Goal: Task Accomplishment & Management: Use online tool/utility

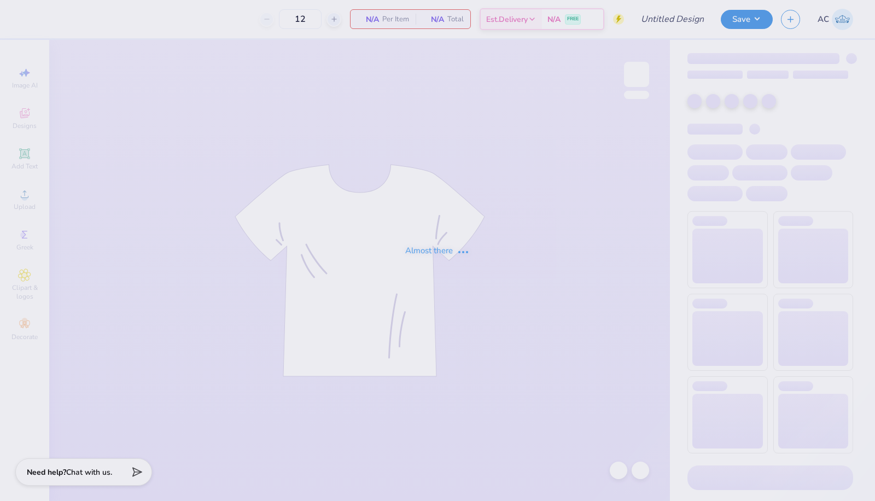
type input "Original Tee Design by [PERSON_NAME]"
type input "70"
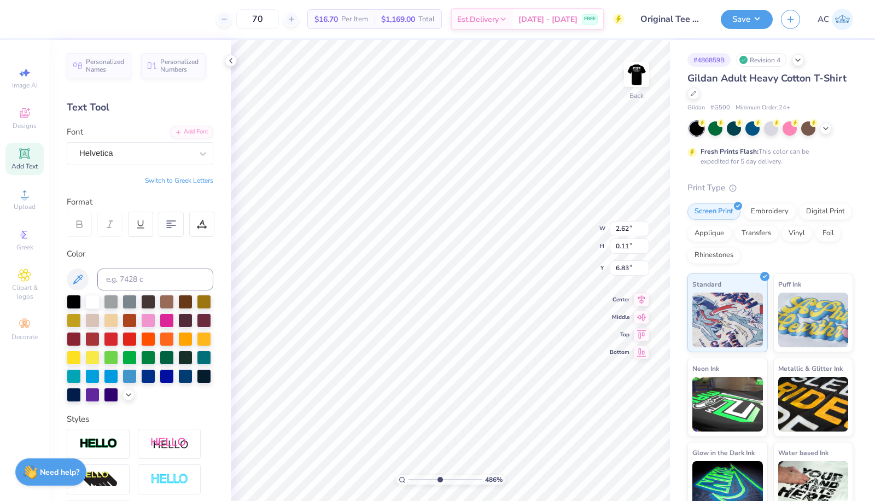
scroll to position [9, 3]
click at [226, 63] on div at bounding box center [231, 61] width 12 height 12
type input "4.85781261433596"
type input "1.63"
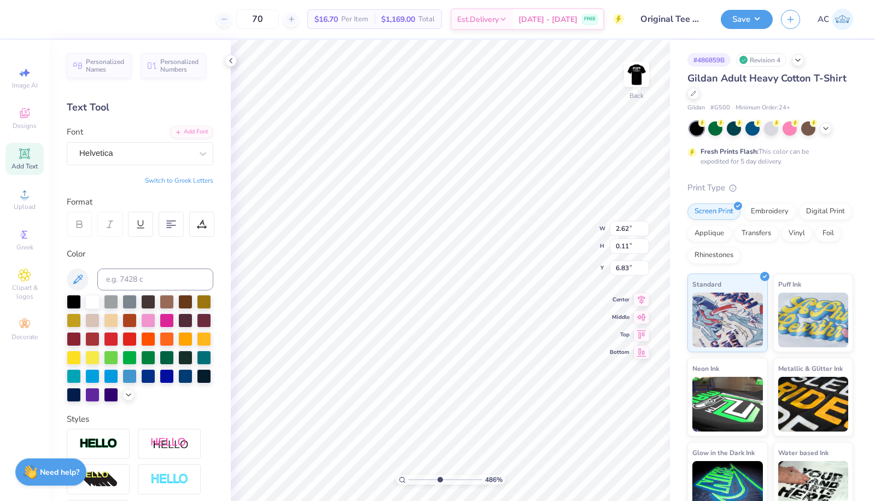
type input "0.09"
type input "6.47"
type input "4.85781261433596"
type input "1.63"
type input "0.09"
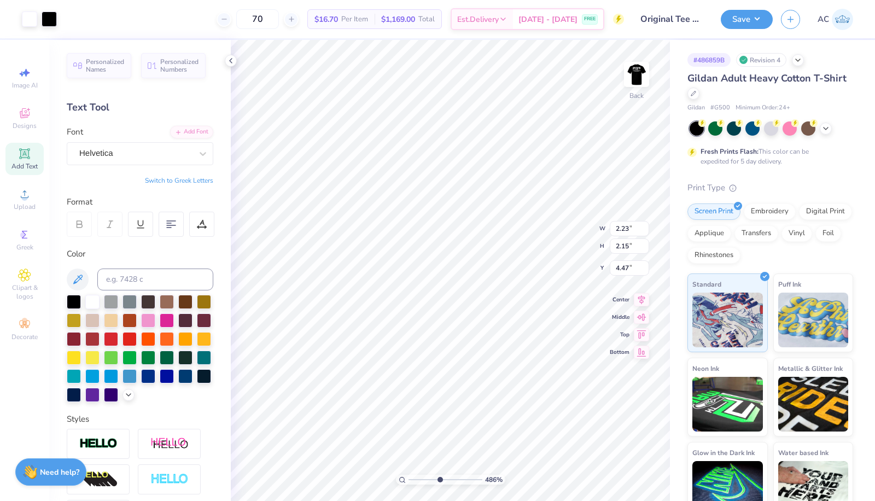
type input "6.47"
type input "4.85781261433596"
type textarea "RESPONSE AGENT"
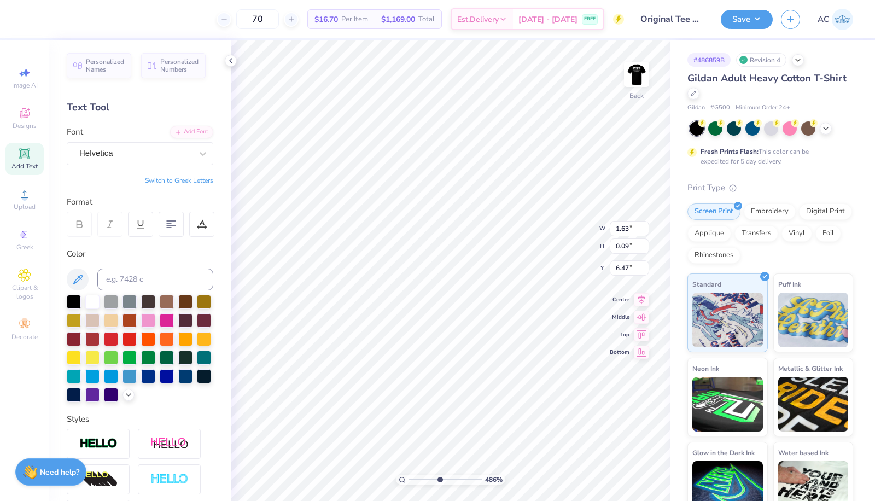
type input "4.85781261433596"
type textarea "NT"
type input "4.85781261433596"
type textarea "T"
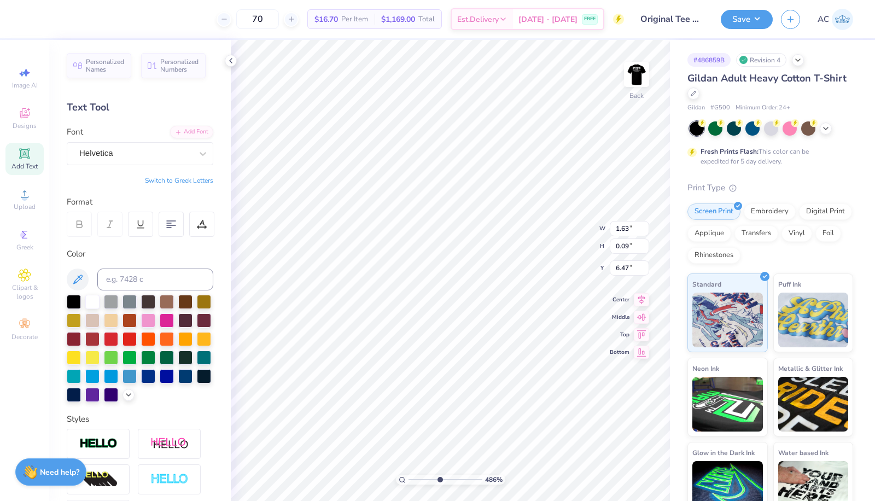
type input "4.85781261433596"
type textarea "AT"
type input "4.85781261433596"
type textarea "AGT"
type input "4.85781261433596"
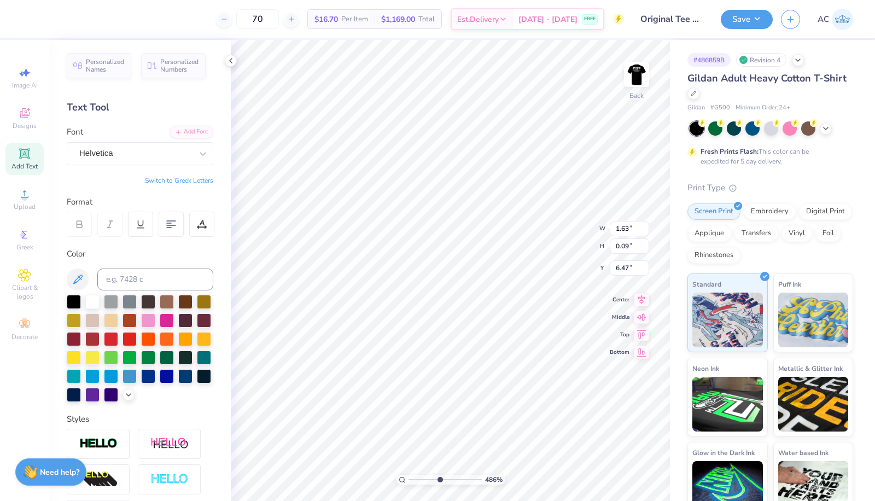
type textarea "AGDT"
type input "4.85781261433596"
type textarea "AGDENT"
type input "4.85781261433596"
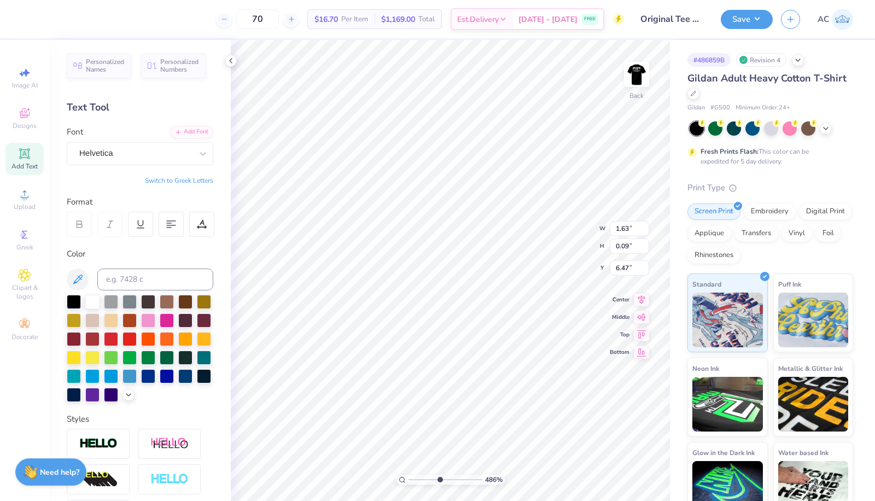
type textarea "AGDT"
type input "4.85781261433596"
type textarea "AGT"
type input "4.85781261433596"
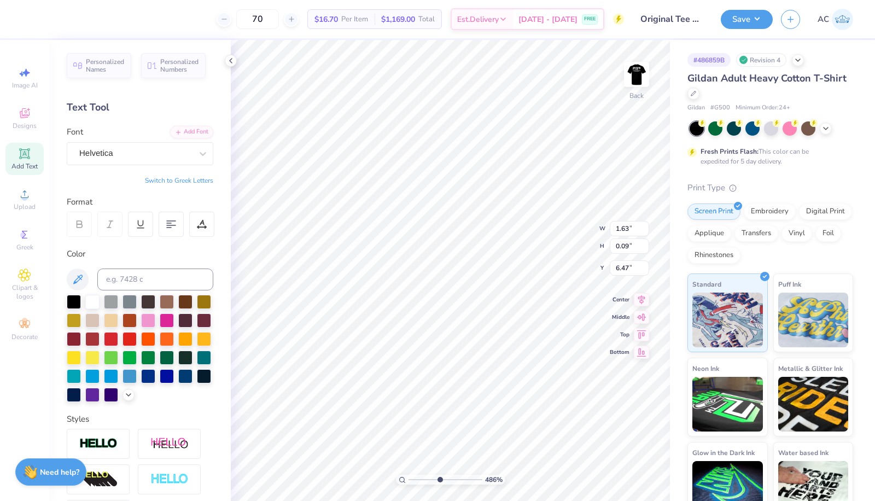
type textarea "AGENT"
type input "4.85781261433596"
type textarea "AGENT:"
type input "4.85781261433596"
type textarea "AGENT: D"
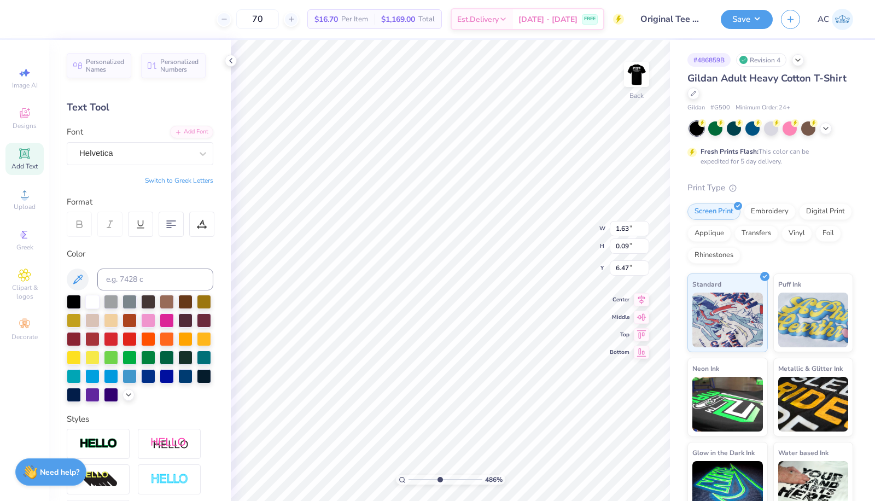
type input "4.85781261433596"
type textarea "AGENT: DE"
type input "4.85781261433596"
type textarea "AGENT: DEL"
type input "4.85781261433596"
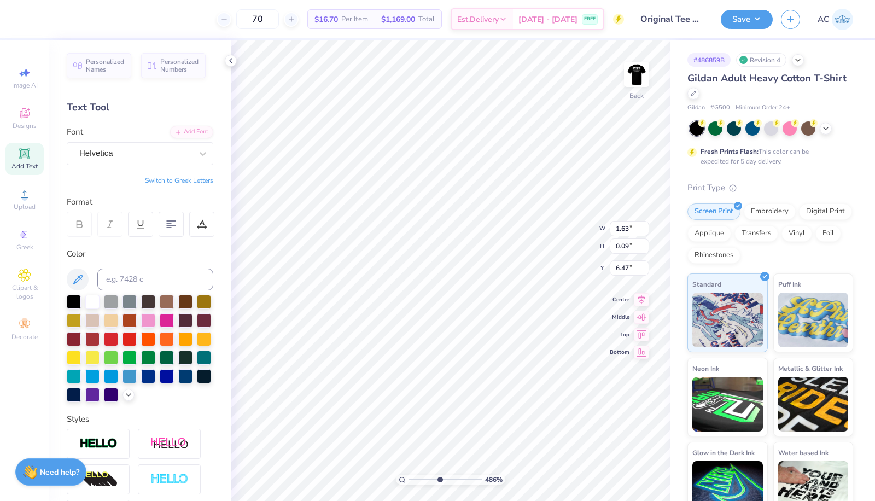
type textarea "AGENT: DELT"
type input "4.85781261433596"
type textarea "AGENT: DELTA"
type input "4.85781261433596"
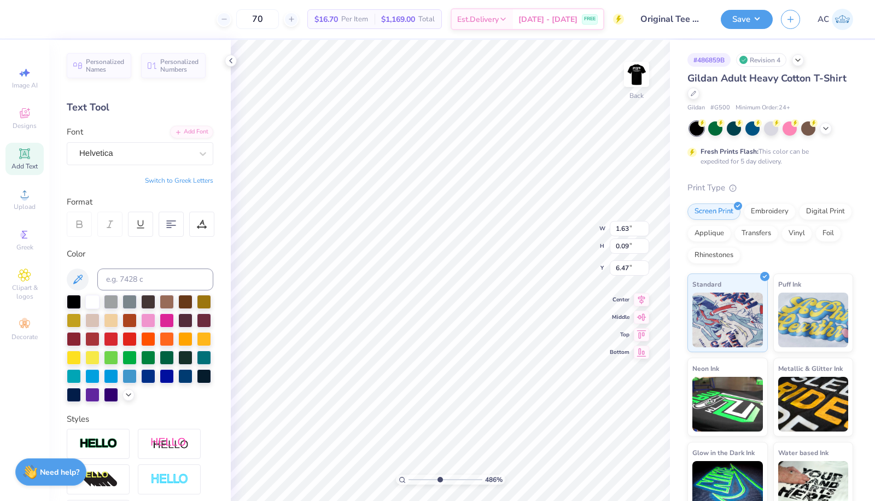
type textarea "AGENT: DELTASI"
type input "4.85781261433596"
type textarea "AGENT: DELTASIG"
type input "4.85781261433596"
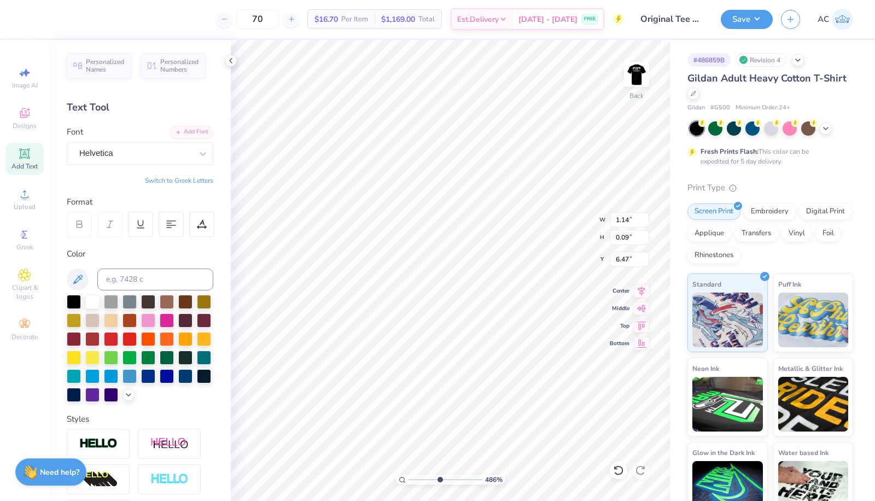
type input "6.54"
type input "4.85781261433596"
type input "1.56"
type input "0.13"
type input "6.51"
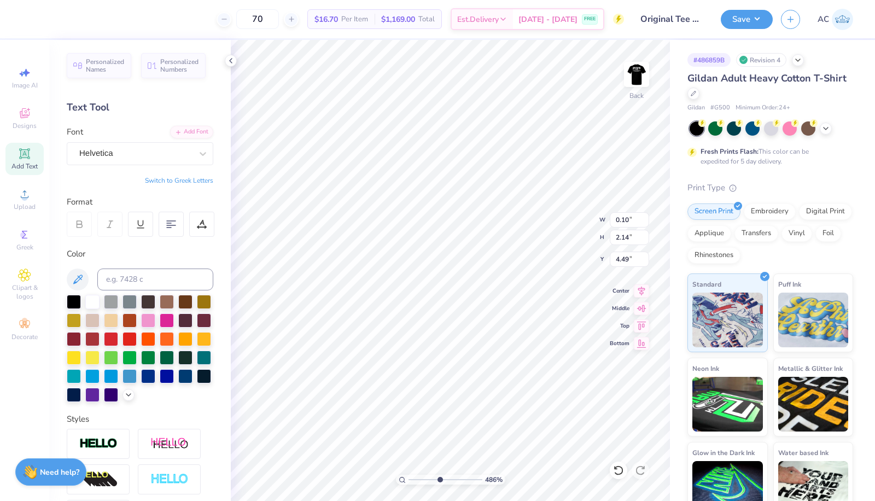
scroll to position [9, 2]
type input "4.85781261433596"
type textarea "A"
type input "4.85781261433596"
type textarea "AG"
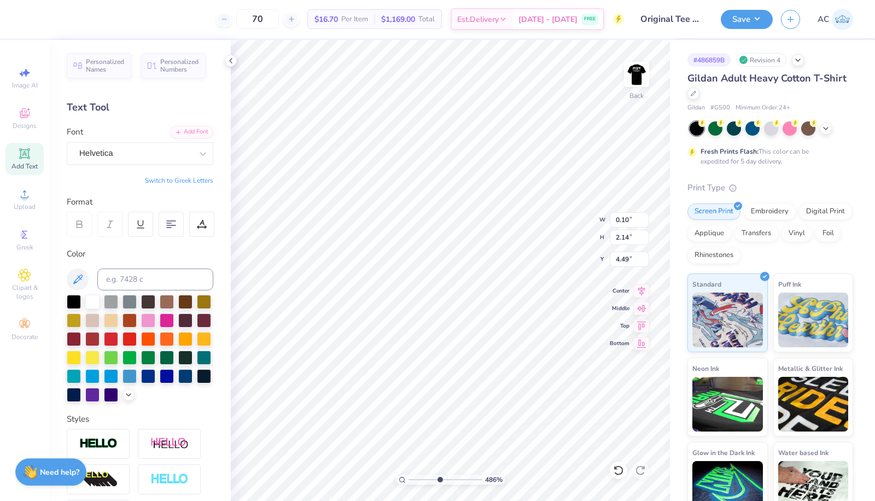
type input "4.85781261433596"
type textarea "AGE"
type input "4.85781261433596"
type textarea "AGEN"
type input "4.85781261433596"
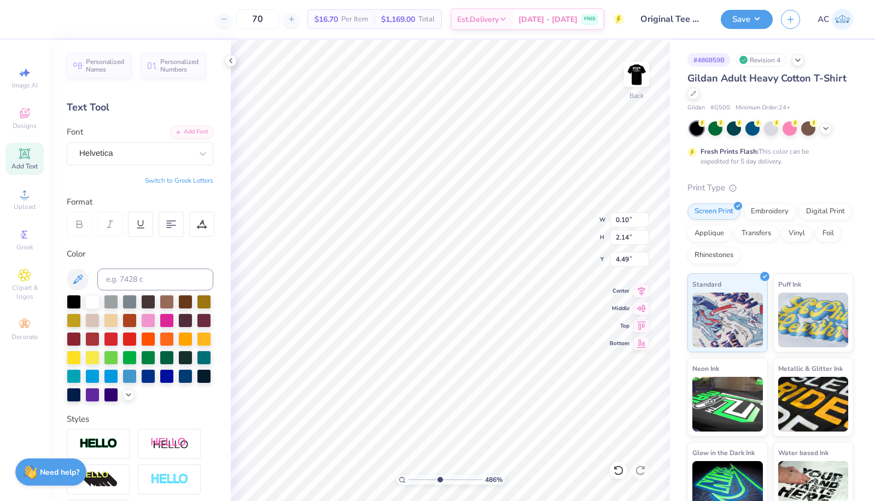
type textarea "AGENT"
type input "4.85781261433596"
type textarea "AGENT"
type input "4.85781261433596"
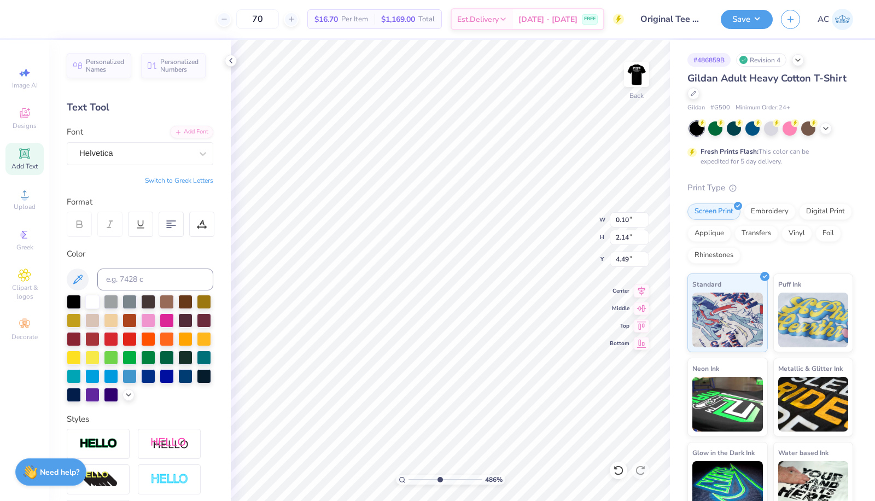
type textarea "AGENT ID"
type input "4.85781261433596"
type textarea "AGENT IDEN"
type input "4.85781261433596"
type textarea "AGENT IDENT"
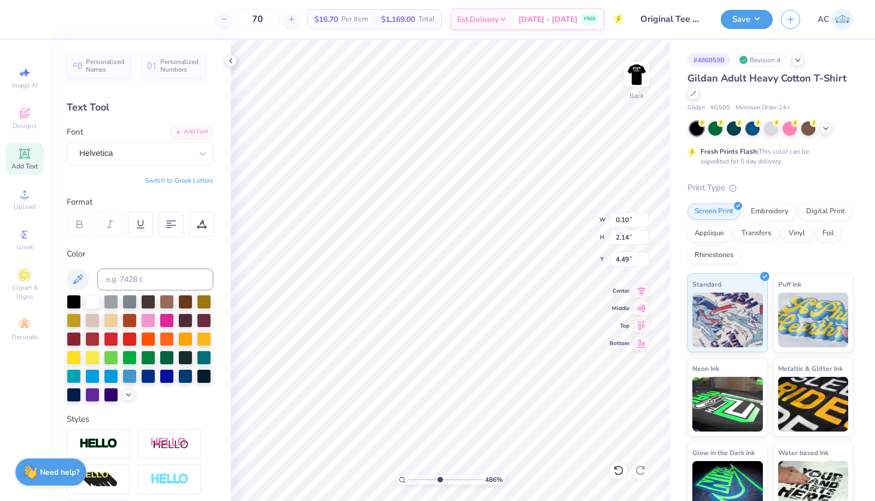
type input "4.85781261433596"
type textarea "AGENT IDENTIF"
type input "4.85781261433596"
type textarea "AGENT IDENTIFI"
type input "4.85781261433596"
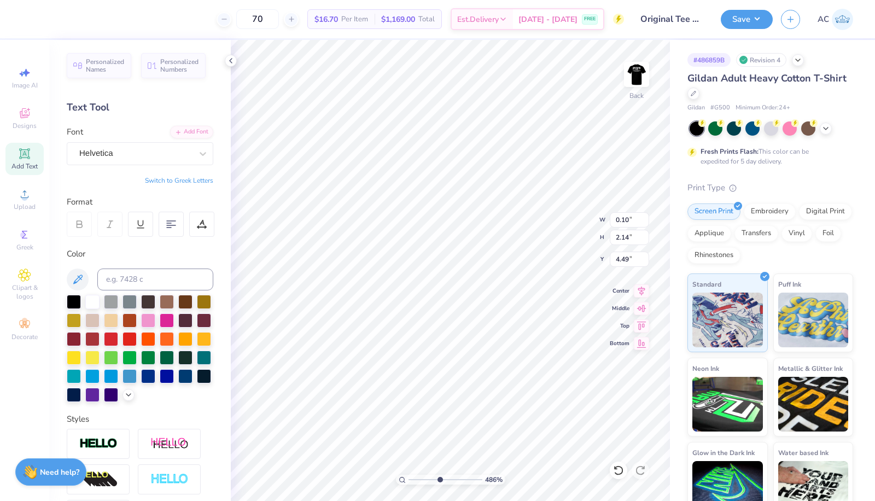
type textarea "AGENT IDENTIFICA"
type input "4.85781261433596"
type textarea "AGENT IDENTIFICATIO"
type input "4.85781261433596"
type textarea "AGENT IDENTIFICATION"
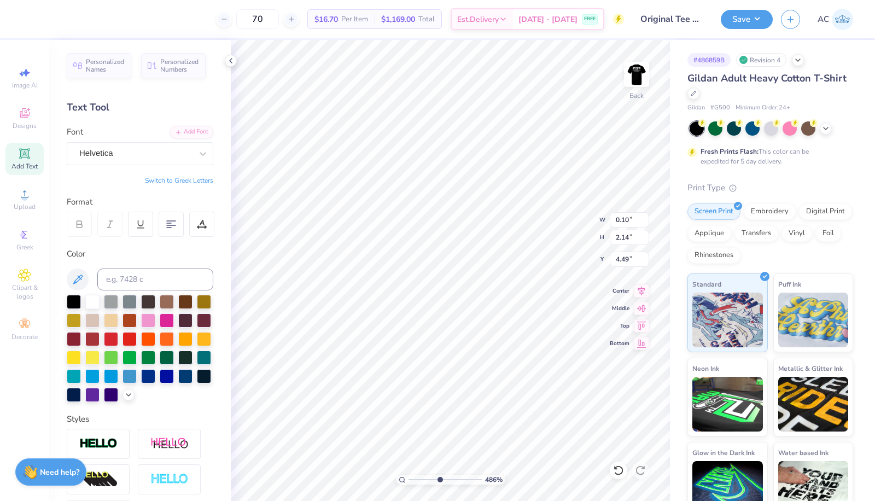
type input "4.85781261433596"
type textarea "AGENT IDENTIFICATION CAR"
type input "4.85781261433596"
type textarea "AGENT IDENTIFICATION CARD"
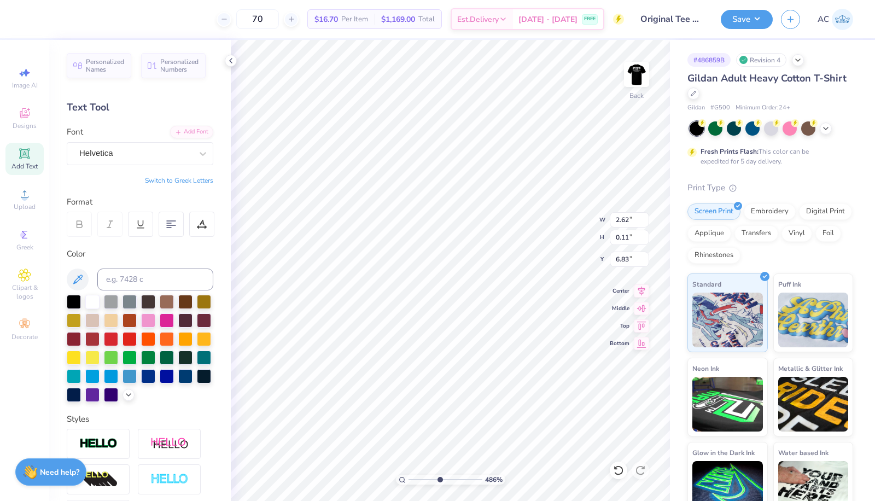
type input "4.85781261433596"
type textarea "WE ARE E"
type input "4.85781261433596"
type textarea "WE ARE"
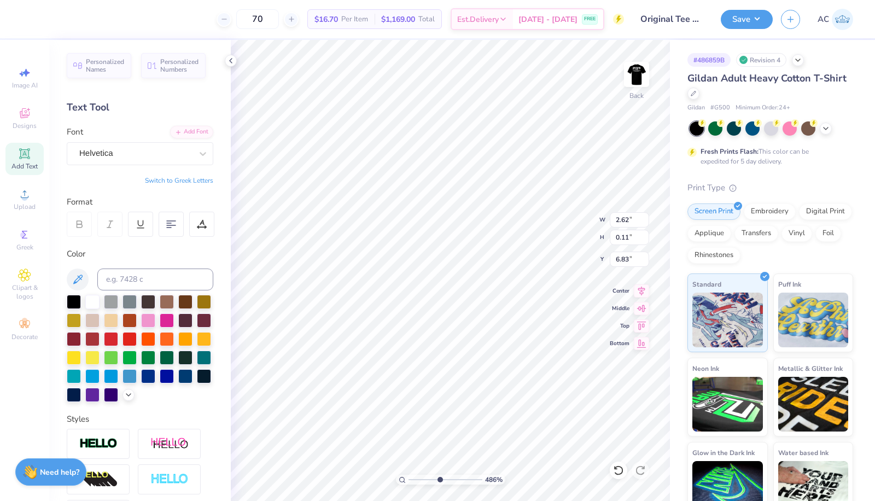
type input "4.85781261433596"
type textarea "WE ARE D"
type input "4.85781261433596"
type textarea "WE ARE DE"
type input "4.85781261433596"
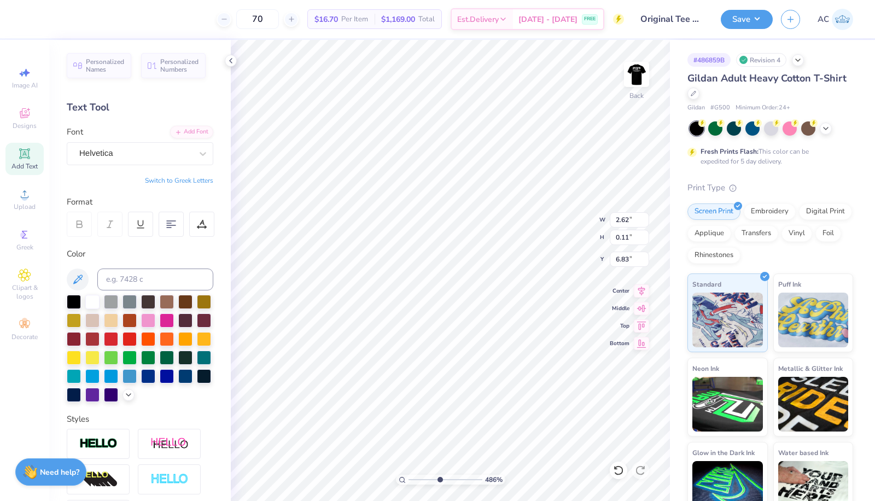
type textarea "WE ARE DELT"
type input "4.85781261433596"
type textarea "WE ARE DELTA"
type input "4.85781261433596"
type textarea "WE ARE DELTA"
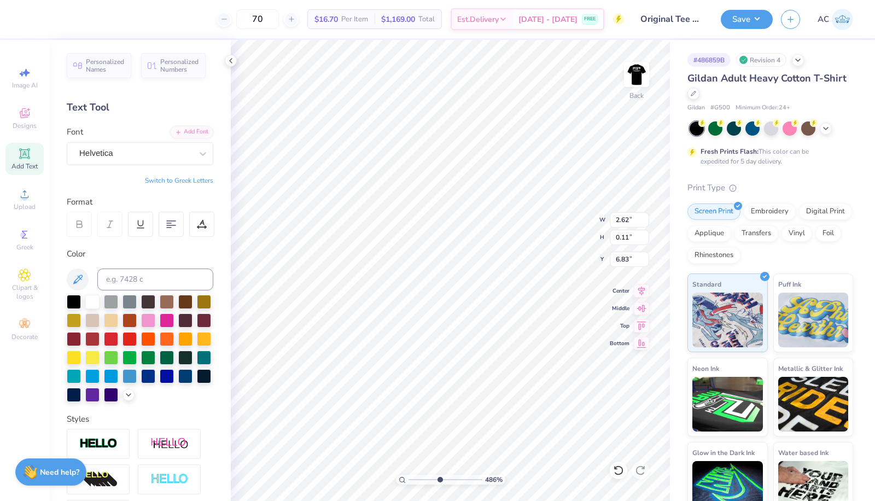
type input "4.85781261433596"
type textarea "WE ARE DELTA SO"
type input "4.85781261433596"
type textarea "WE ARE DELTA SOGMA"
type input "4.85781261433596"
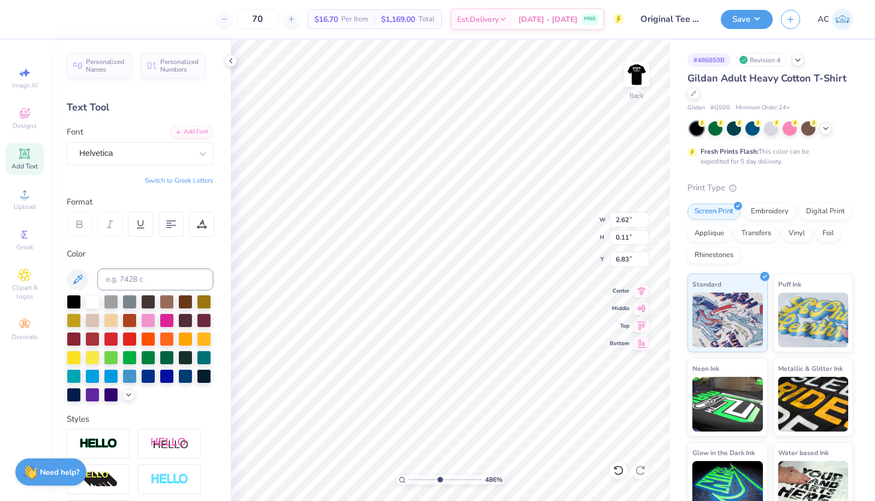
scroll to position [9, 7]
type textarea "WE ARE DELTA SOGMA"
type input "4.85781261433596"
type textarea "WE ARE DELTA SOGM"
type input "4.85781261433596"
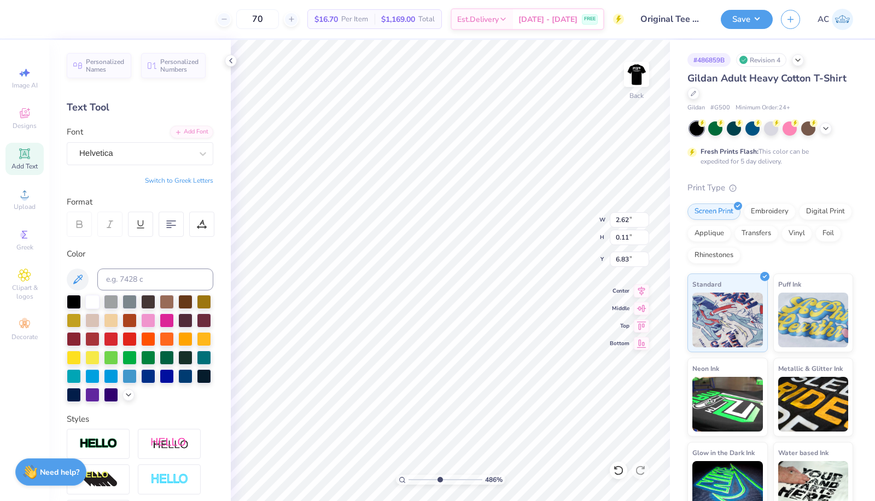
type textarea "WE ARE DELTA SOG"
type input "4.85781261433596"
type textarea "WE ARE DELTA SO"
type input "4.85781261433596"
type textarea "WE ARE DELTA S"
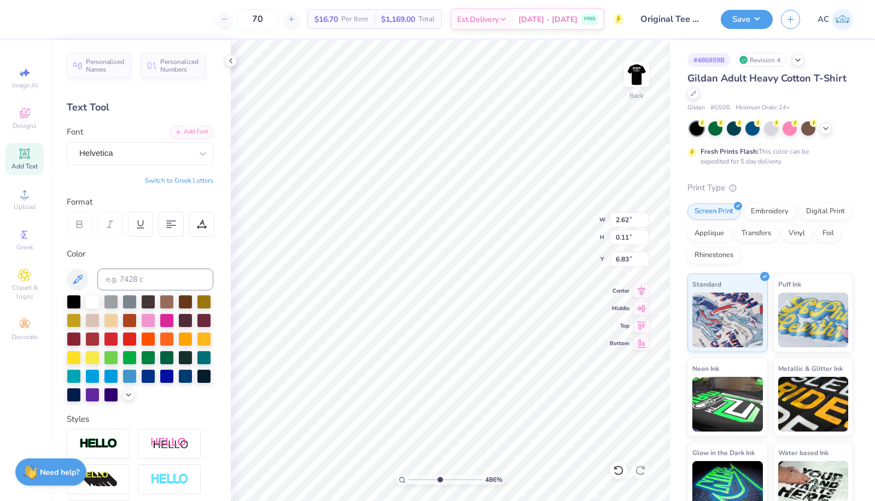
type input "4.85781261433596"
type textarea "WE ARE DELTA"
type input "4.85781261433596"
type textarea "WE ARE DELTA SI"
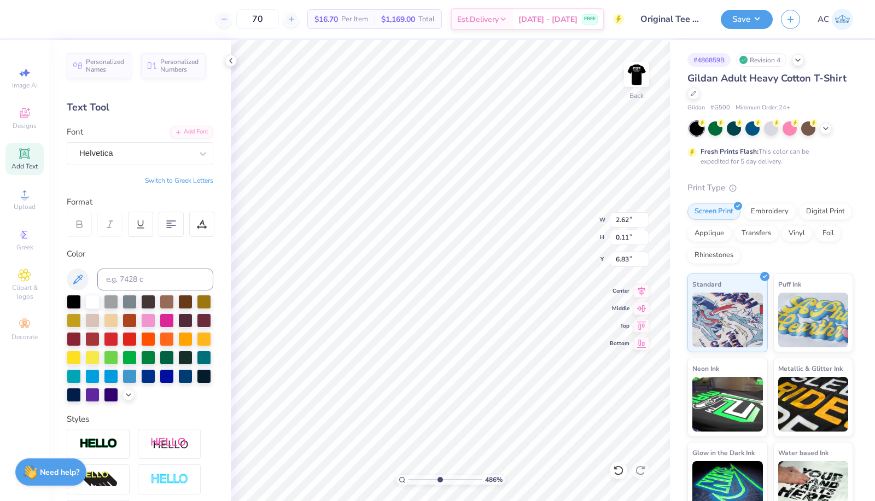
type input "4.85781261433596"
type textarea "WE ARE DELTA SIG"
type input "4.85781261433596"
type textarea "WE ARE DELTA SIGM"
type input "4.85781261433596"
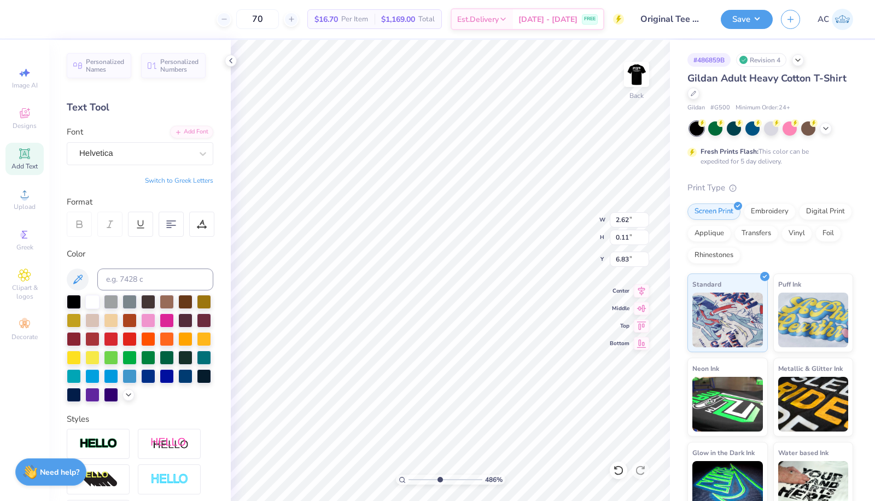
type textarea "WE ARE DELTA SIGMS"
type input "4.85781261433596"
type textarea "WE ARE DELTA SIGMS P"
type input "4.85781261433596"
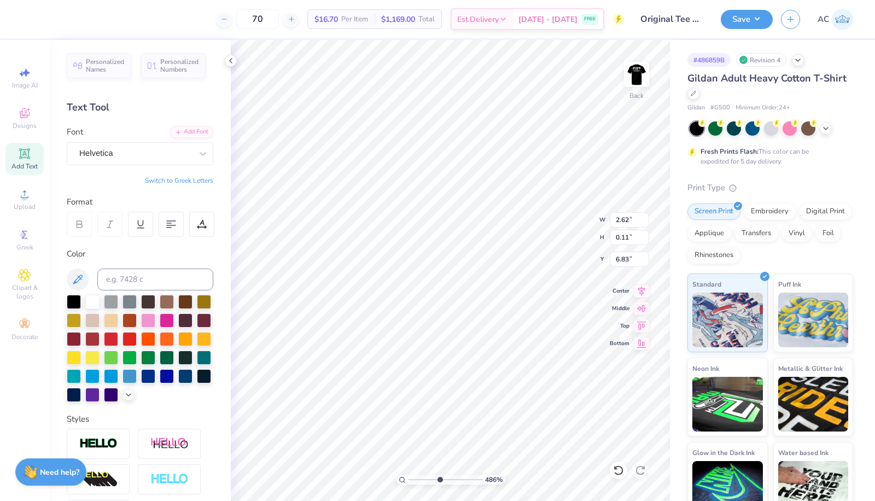
type textarea "WE ARE DELTA SIGMS P"
type input "4.85781261433596"
type textarea "WE ARE DELTA SIGMS"
type input "4.85781261433596"
type textarea "WE ARE DELTA SIGMS"
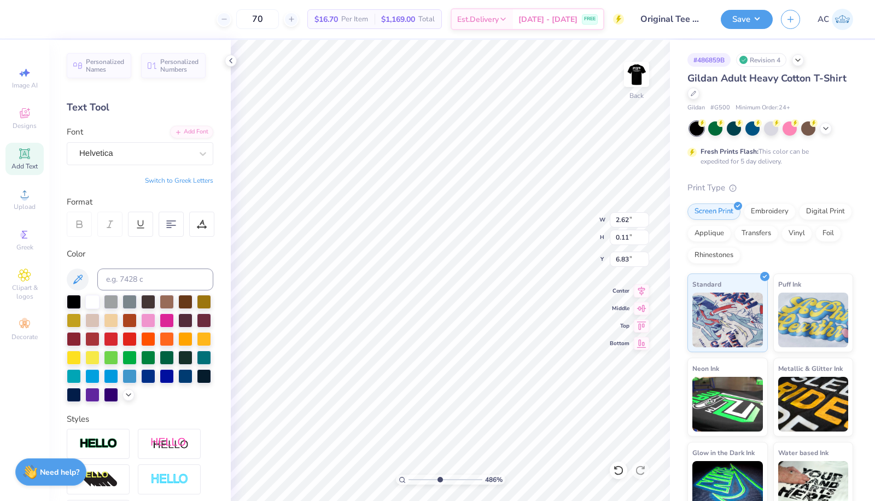
type input "4.85781261433596"
type textarea "WE ARE DELTA SIGM"
type input "4.85781261433596"
type textarea "WE ARE DELTA SIGMA"
type input "4.85781261433596"
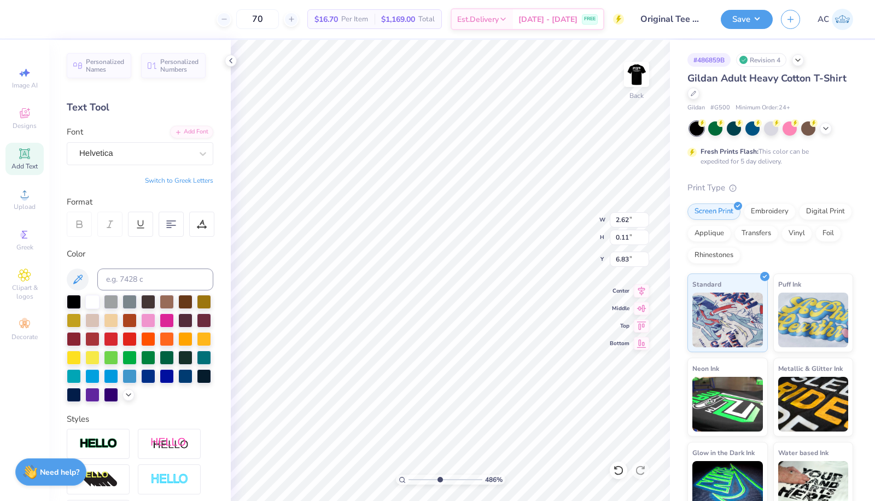
type textarea "WE ARE DELTA SIGMA PI"
type input "4.85781261433596"
type input "2.49"
type input "0.12"
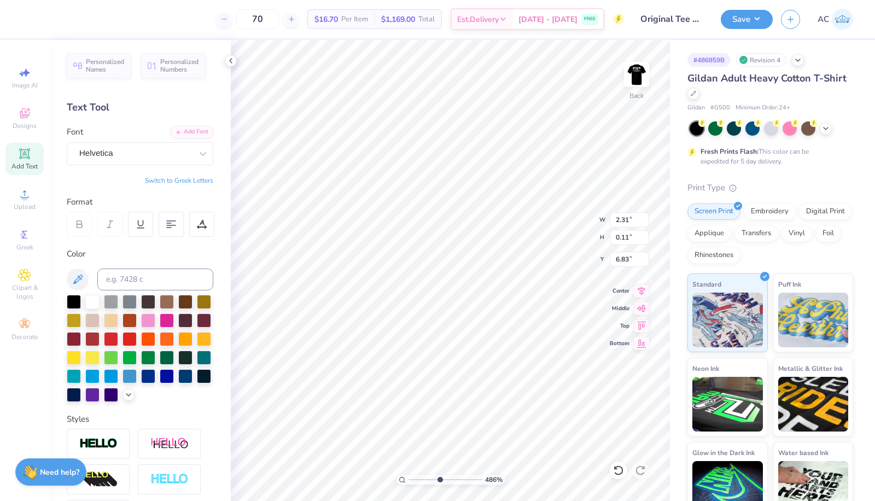
type input "6.82"
type input "4.85781261433596"
type input "2.64"
type input "0.13"
type input "4.85781261433596"
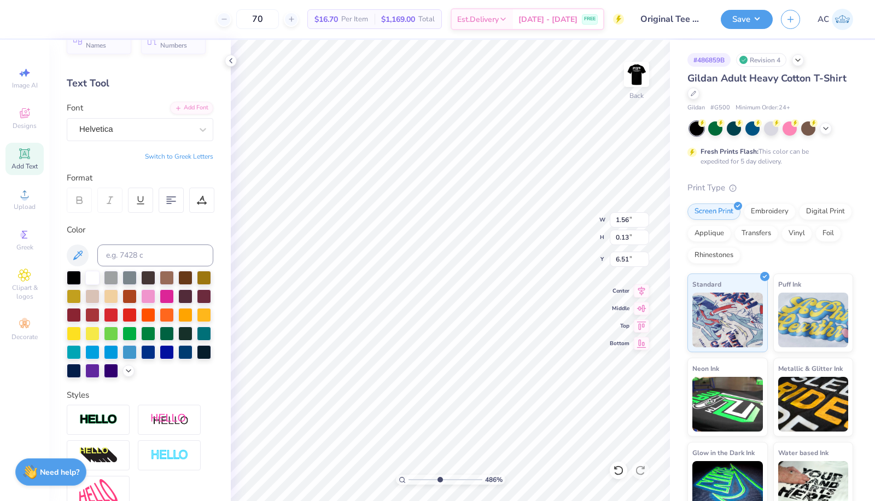
scroll to position [25, 0]
click at [200, 197] on icon at bounding box center [202, 200] width 10 height 10
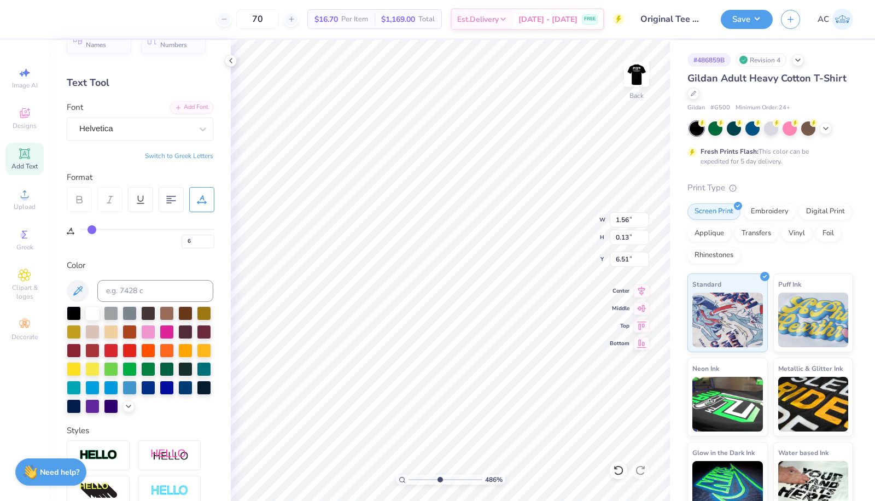
click at [97, 230] on div "6" at bounding box center [147, 239] width 135 height 20
click at [99, 227] on div "6" at bounding box center [147, 235] width 135 height 25
type input "7"
type input "8"
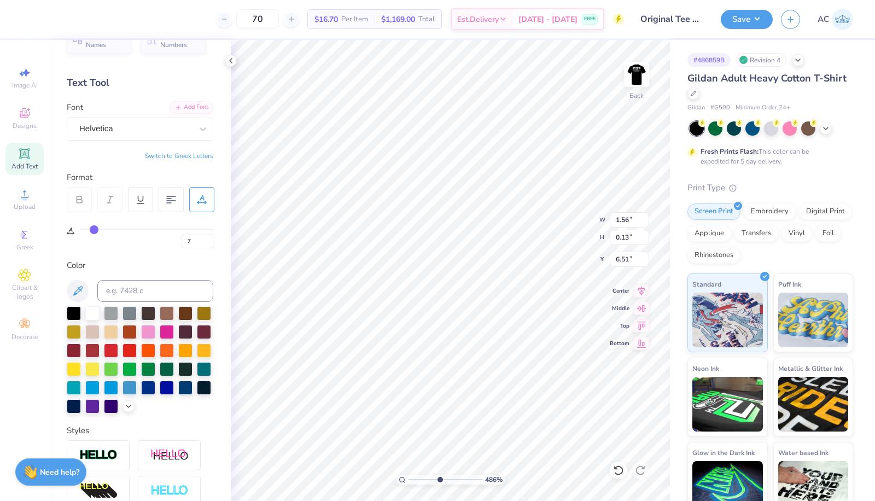
type input "8"
type input "9"
click at [96, 230] on input "range" at bounding box center [147, 230] width 135 height 2
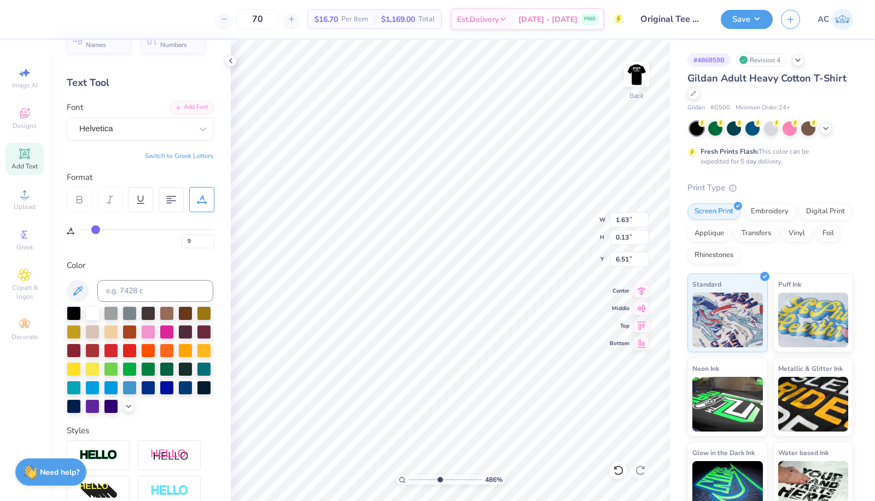
type input "4.85781261433596"
type input "1.47"
type input "0.11"
type input "4.85781261433596"
type input "6.50"
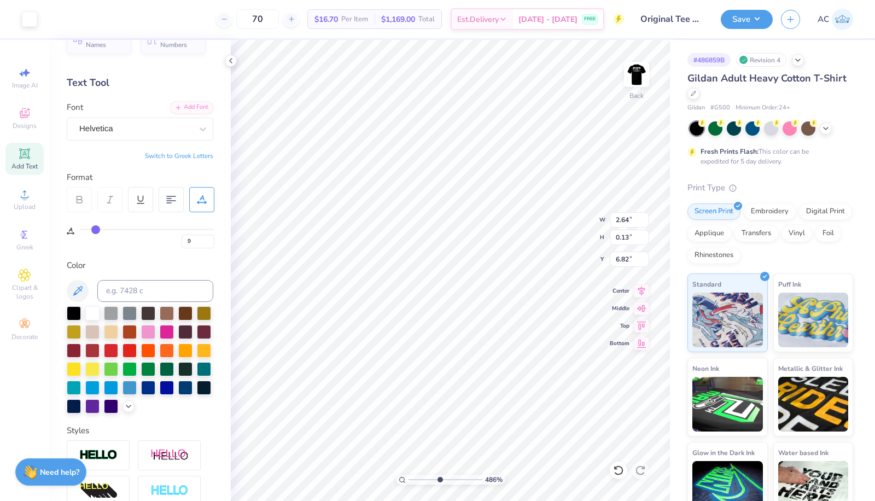
type input "4.85781261433596"
type input "19"
type input "4.85781261433596"
type input "6.85"
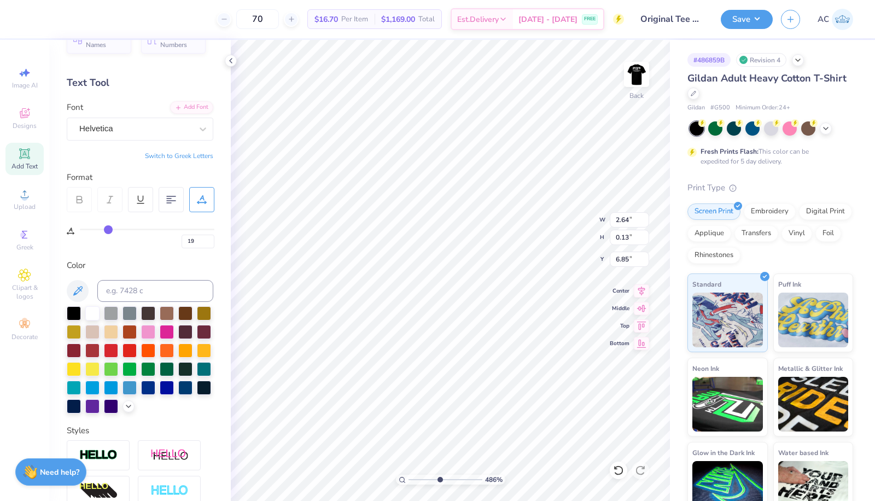
type input "4.85781261433596"
type input "1.47"
type input "0.11"
type input "6.50"
type input "9"
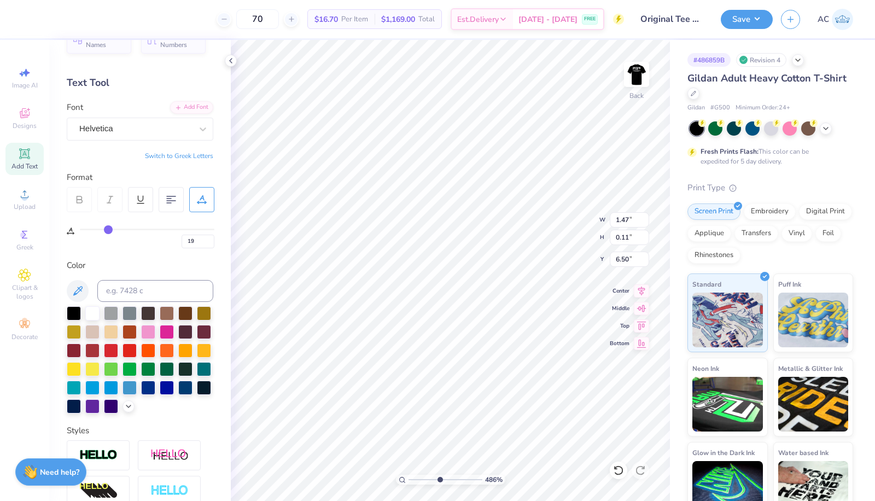
type input "9"
click at [637, 72] on img at bounding box center [637, 74] width 22 height 22
click at [630, 80] on img at bounding box center [637, 74] width 22 height 22
click at [735, 23] on button "Save" at bounding box center [747, 19] width 52 height 19
type input "2.29466842777097"
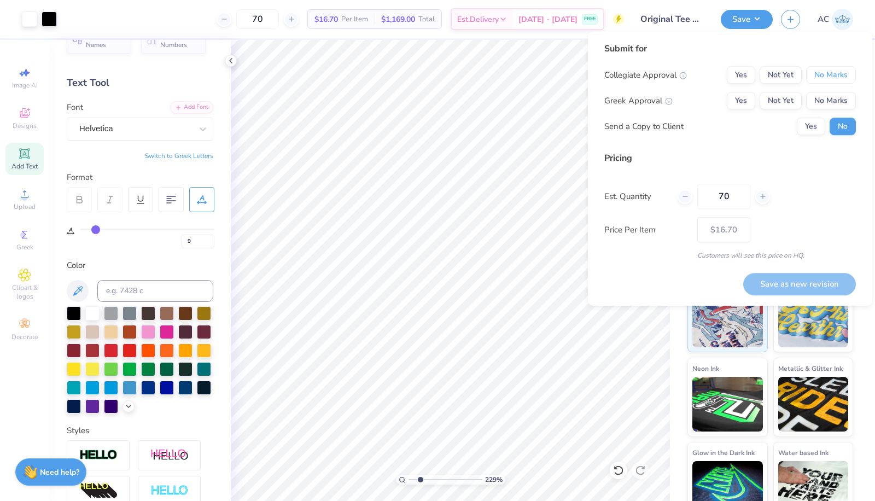
click at [838, 77] on button "No Marks" at bounding box center [831, 75] width 50 height 18
click at [748, 100] on button "Yes" at bounding box center [741, 101] width 28 height 18
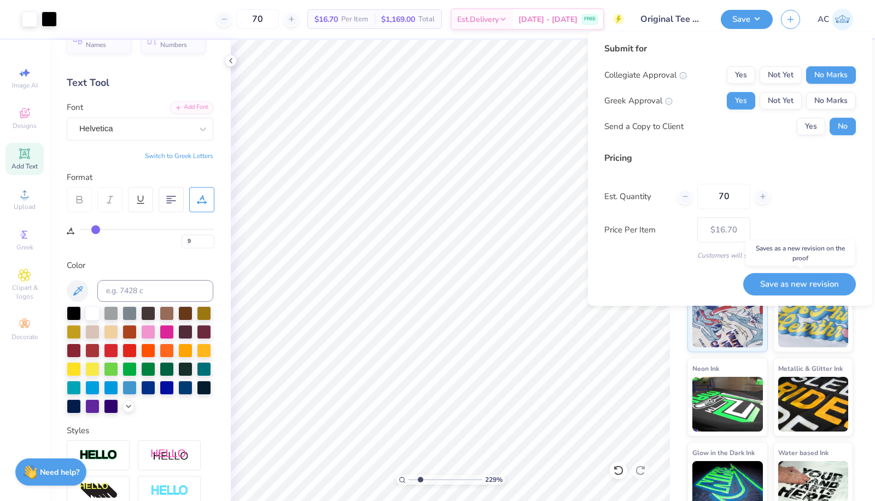
click at [778, 288] on button "Save as new revision" at bounding box center [799, 284] width 113 height 22
type input "$16.70"
type input "2.29466842777097"
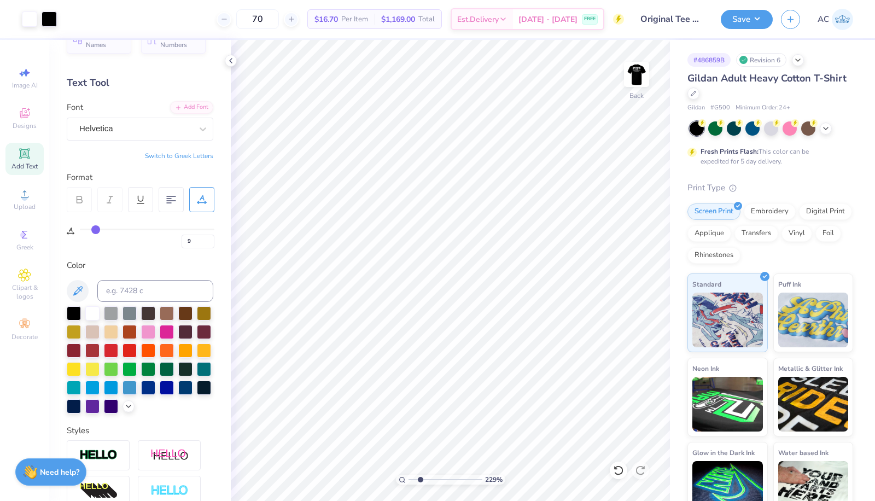
click at [841, 18] on img at bounding box center [842, 19] width 21 height 21
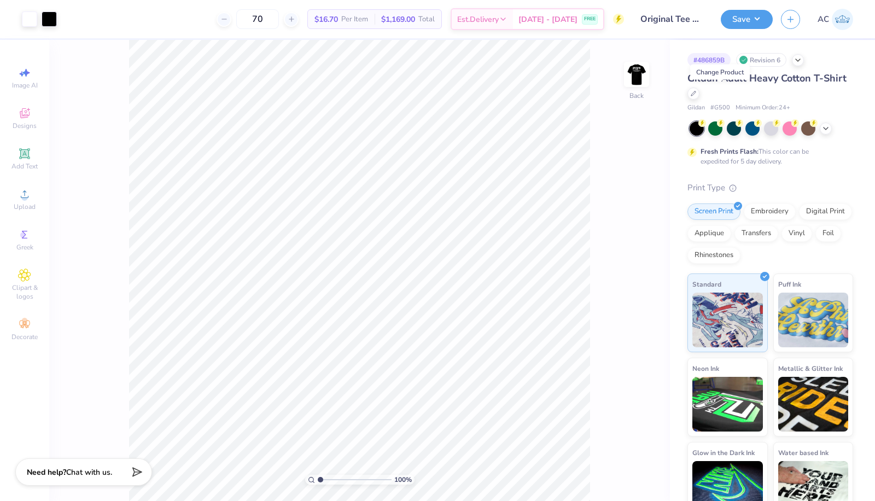
click at [696, 91] on icon at bounding box center [693, 93] width 5 height 5
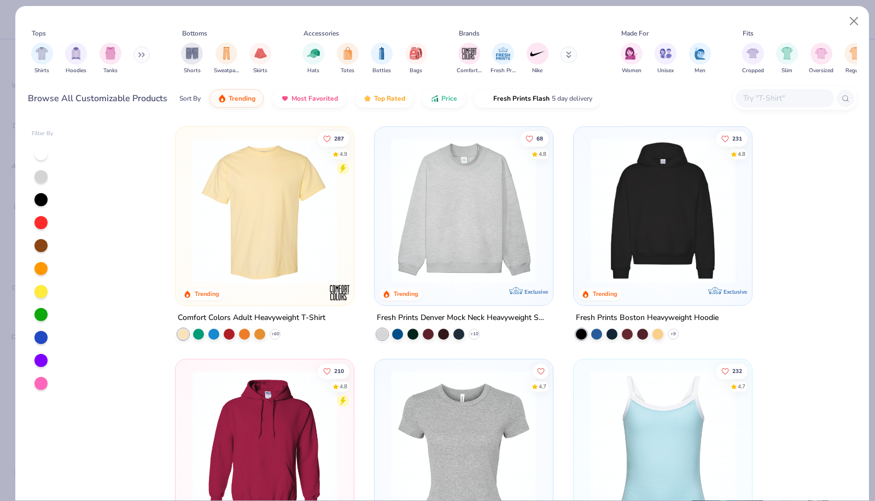
click at [766, 95] on input "text" at bounding box center [784, 98] width 84 height 13
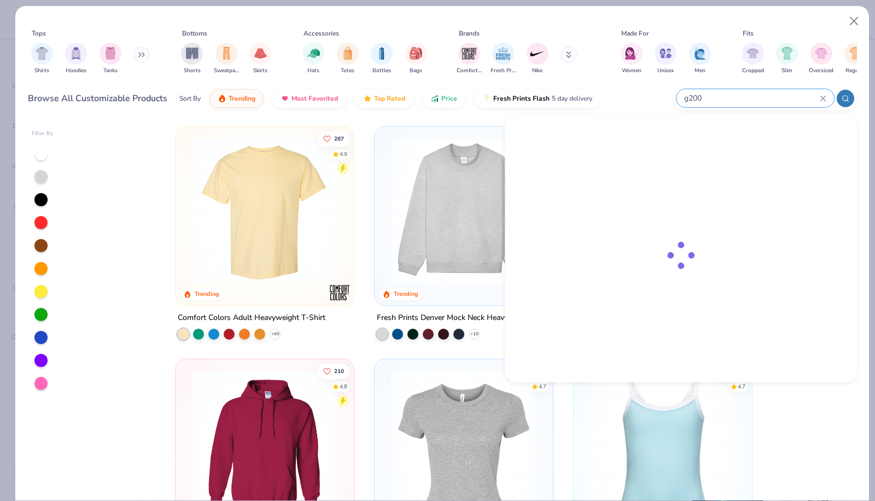
type input "g200"
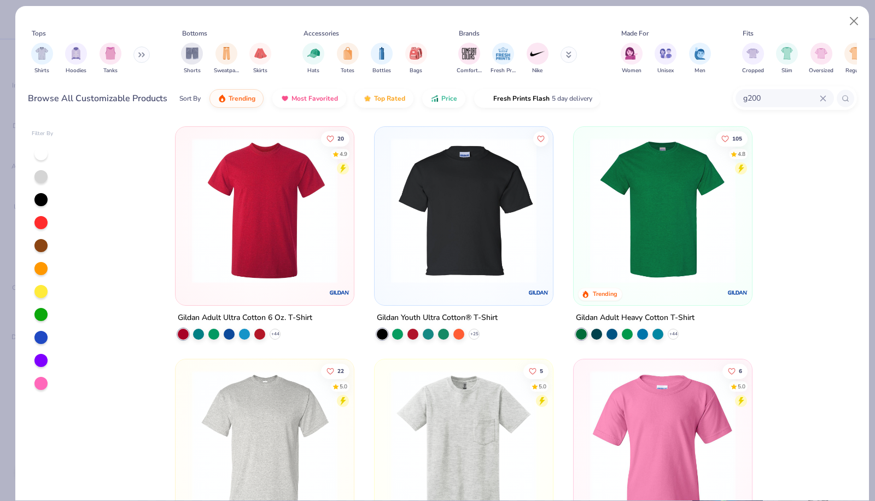
click at [0, 0] on icon at bounding box center [0, 0] width 0 height 0
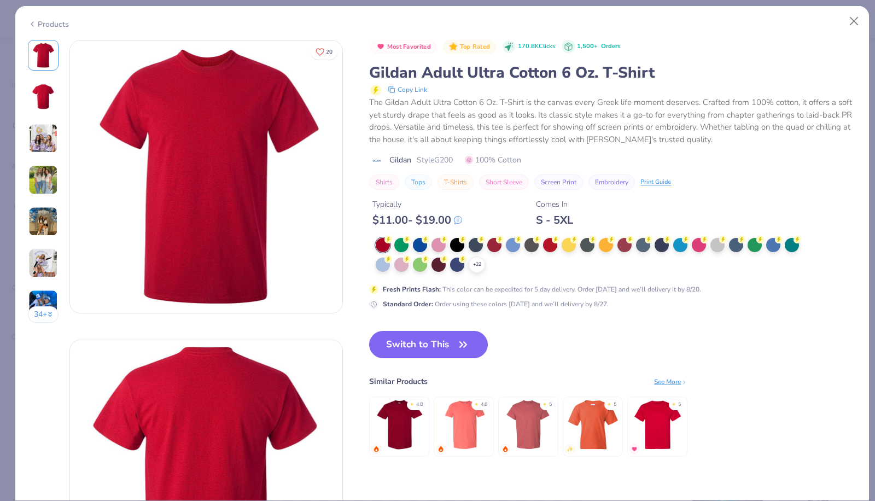
click at [457, 246] on div at bounding box center [457, 245] width 14 height 14
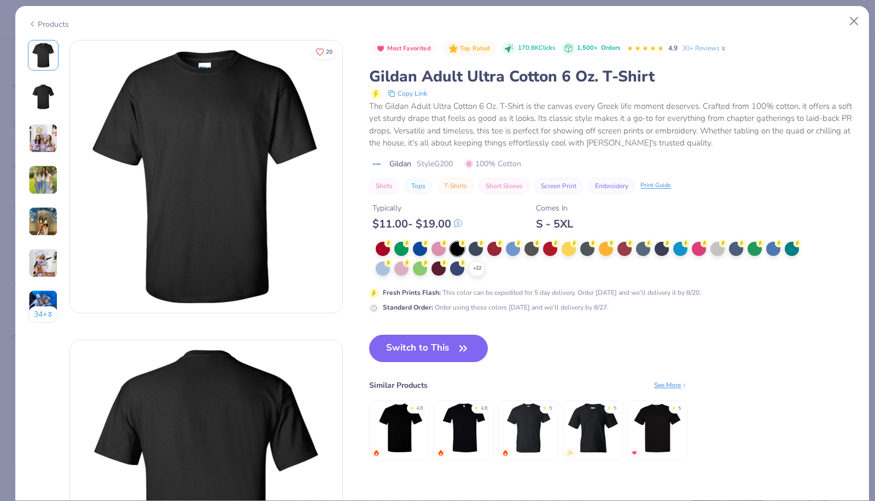
click at [440, 348] on button "Switch to This" at bounding box center [428, 348] width 119 height 27
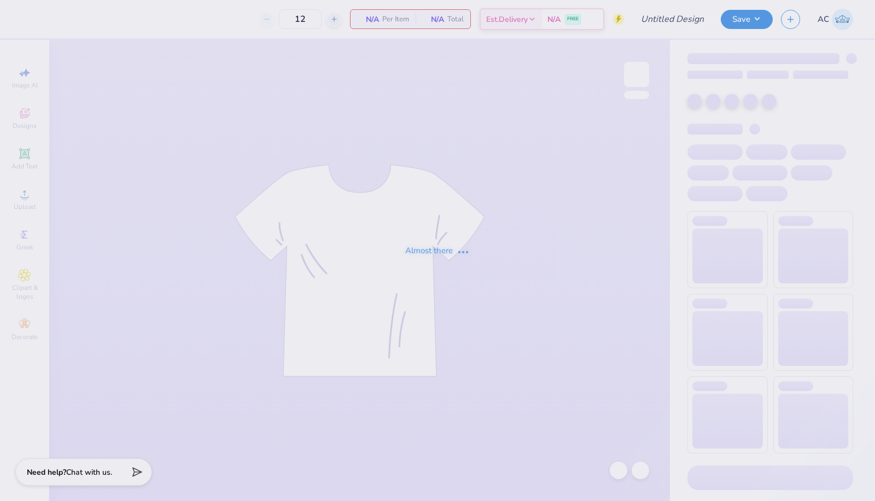
type input "Original Tee Design by [PERSON_NAME]"
type input "70"
